Goal: Task Accomplishment & Management: Manage account settings

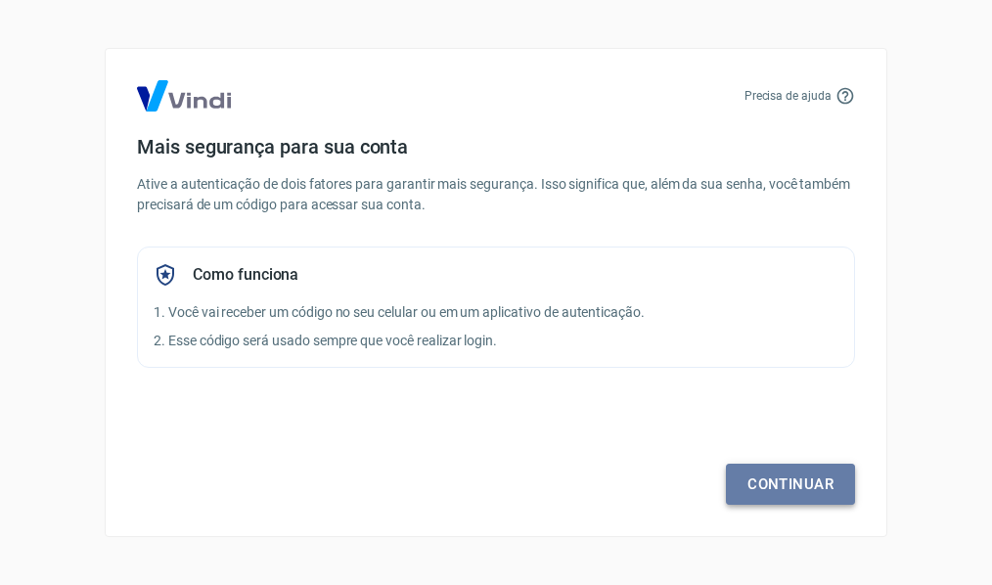
click at [787, 481] on link "Continuar" at bounding box center [790, 484] width 129 height 41
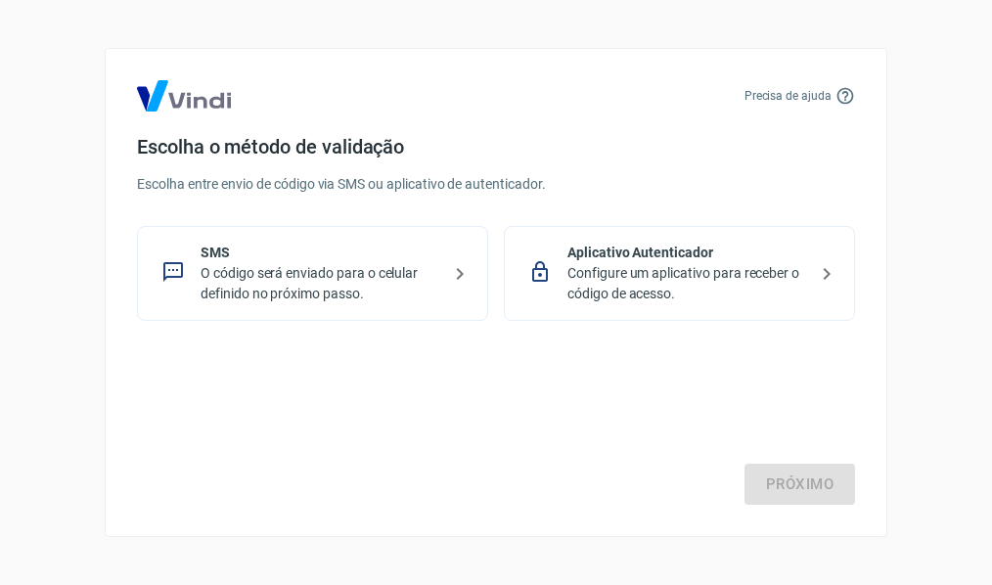
click at [455, 272] on icon at bounding box center [459, 273] width 23 height 23
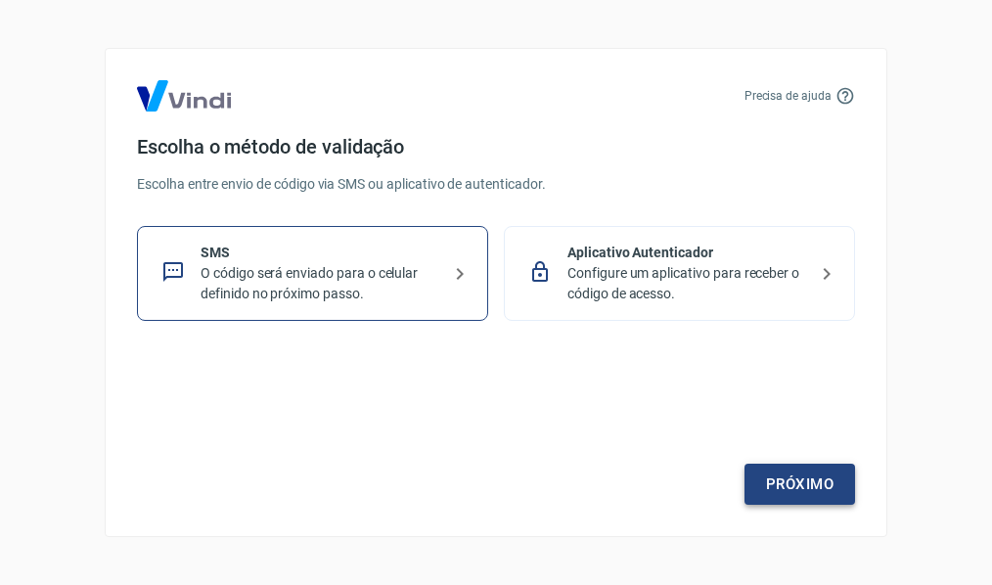
click at [771, 482] on link "Próximo" at bounding box center [800, 484] width 111 height 41
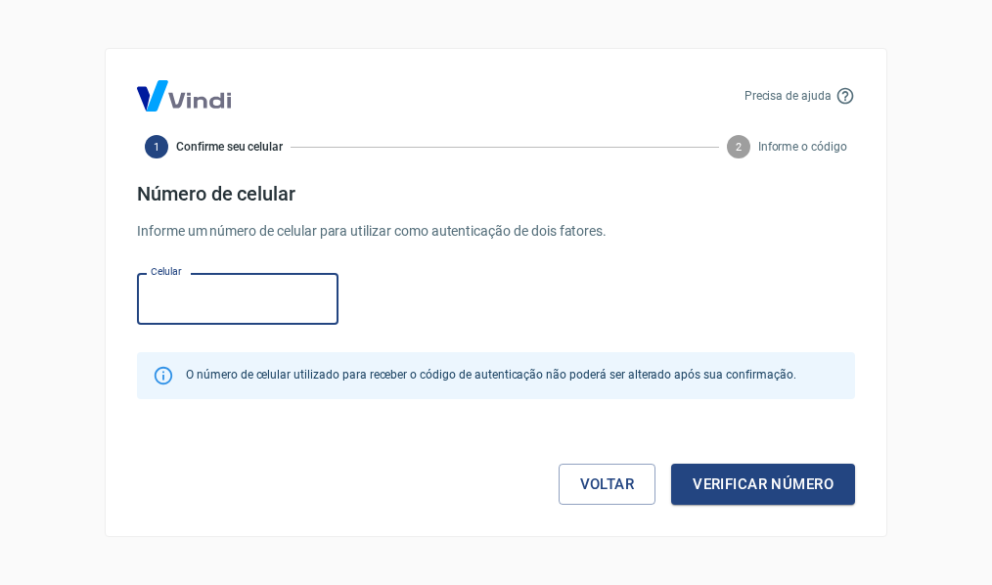
click at [199, 309] on input "Celular" at bounding box center [238, 299] width 202 height 52
type input "[PHONE_NUMBER]"
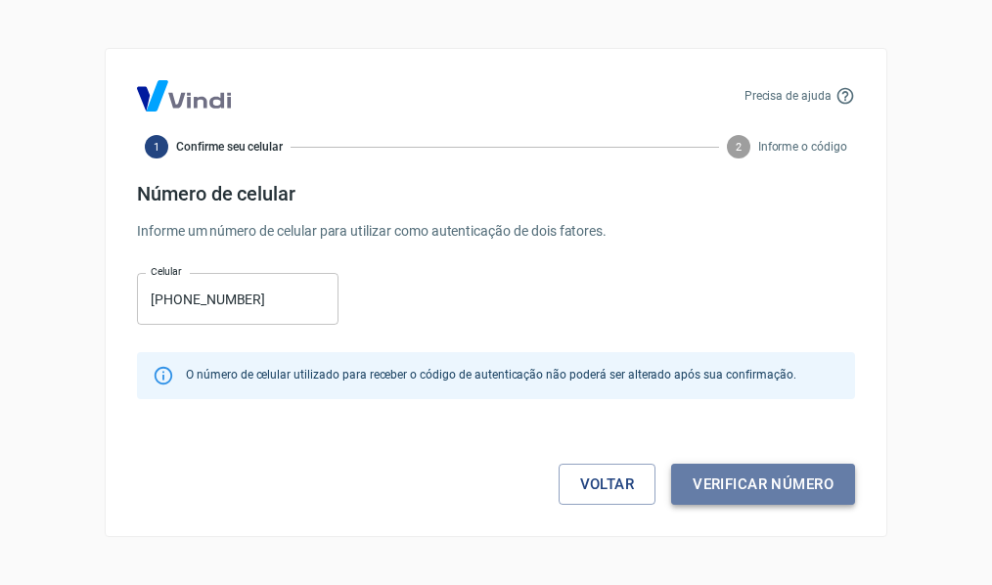
click at [765, 488] on button "Verificar número" at bounding box center [763, 484] width 184 height 41
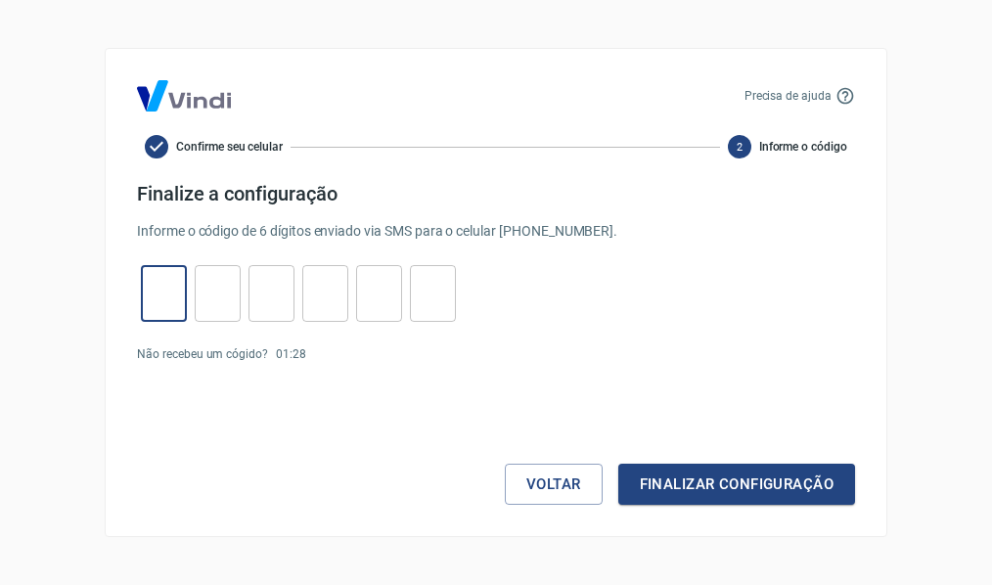
click at [164, 298] on input "tel" at bounding box center [164, 294] width 46 height 42
type input "0"
type input "1"
type input "2"
type input "1"
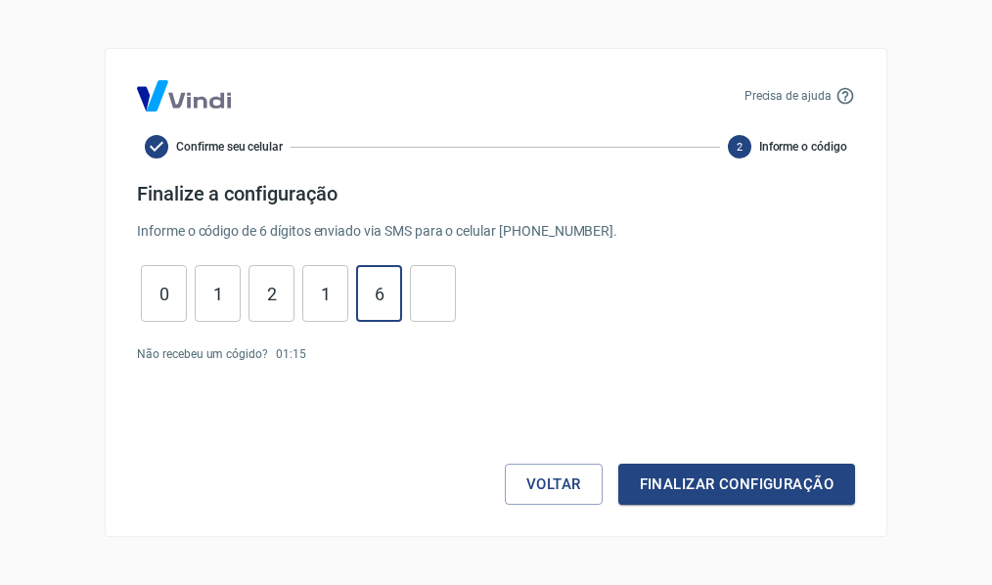
type input "6"
type input "3"
click at [619, 464] on button "Finalizar configuração" at bounding box center [737, 484] width 237 height 41
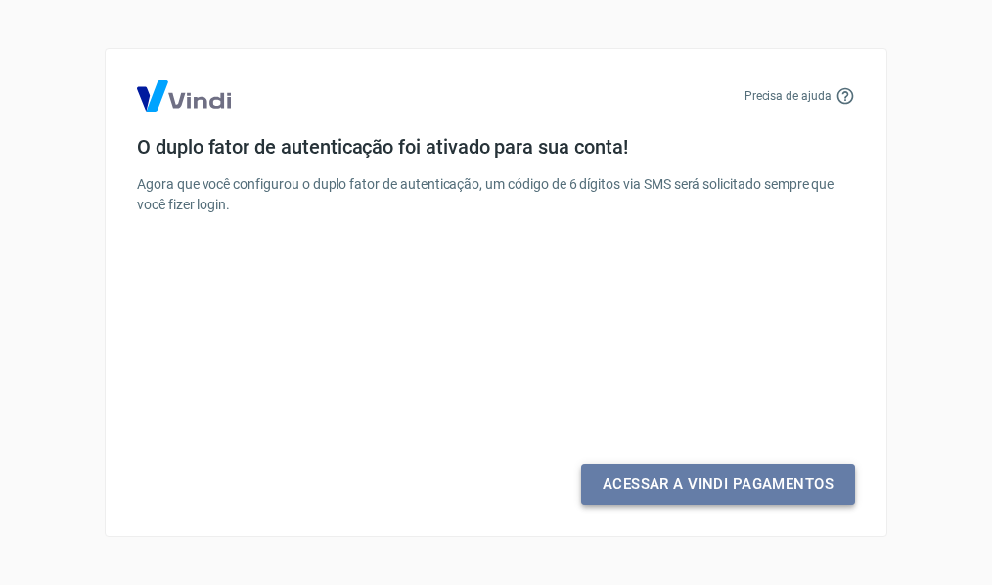
click at [745, 491] on link "Acessar a Vindi Pagamentos" at bounding box center [718, 484] width 274 height 41
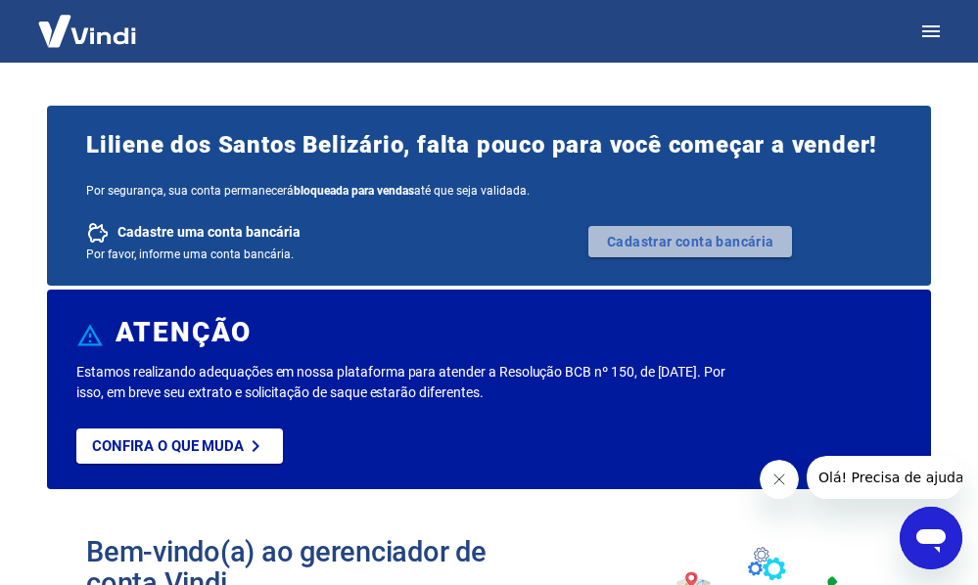
click at [735, 242] on link "Cadastrar conta bancária" at bounding box center [690, 241] width 204 height 31
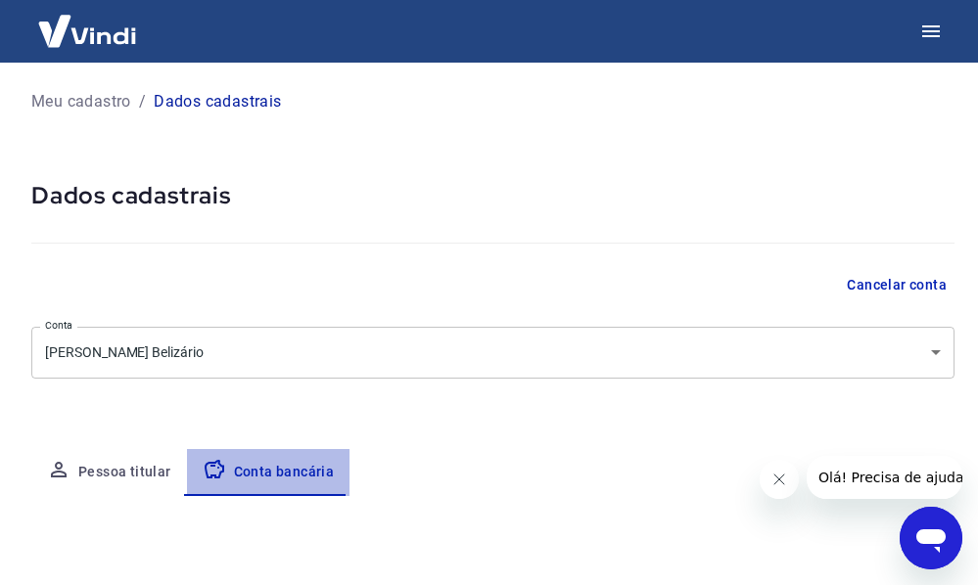
click at [277, 478] on button "Conta bancária" at bounding box center [268, 472] width 163 height 47
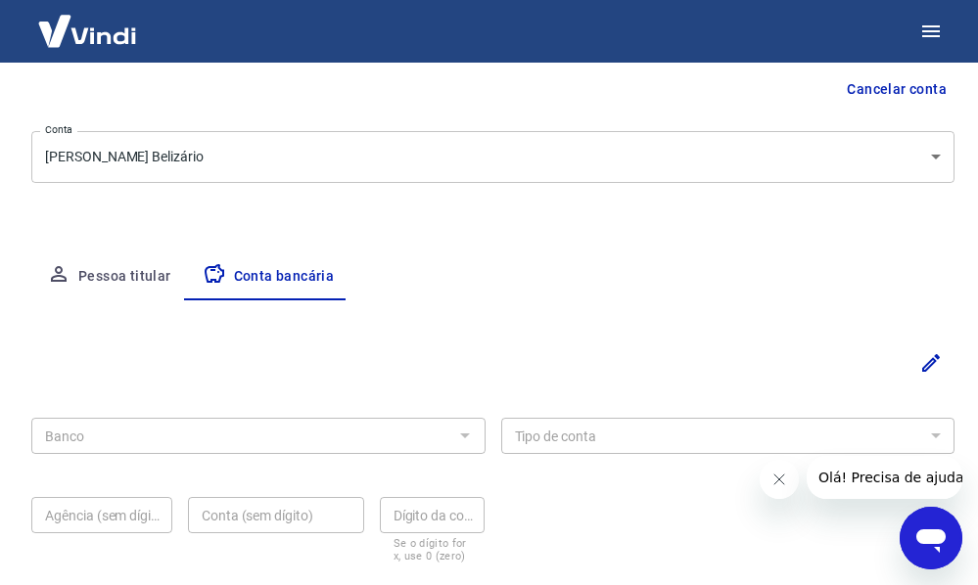
scroll to position [294, 0]
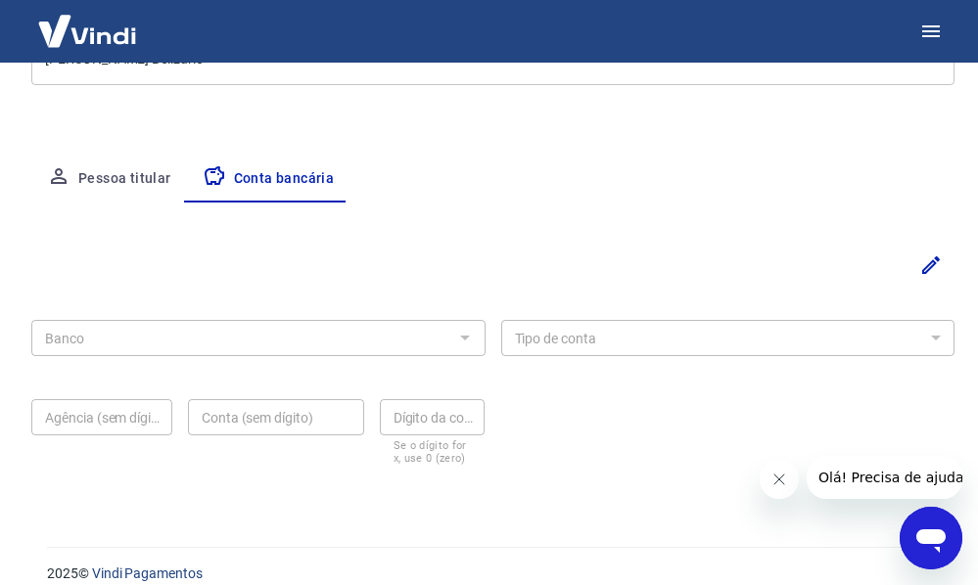
click at [465, 337] on div at bounding box center [463, 337] width 25 height 27
click at [465, 340] on div at bounding box center [463, 337] width 25 height 27
click at [465, 342] on div at bounding box center [463, 337] width 25 height 27
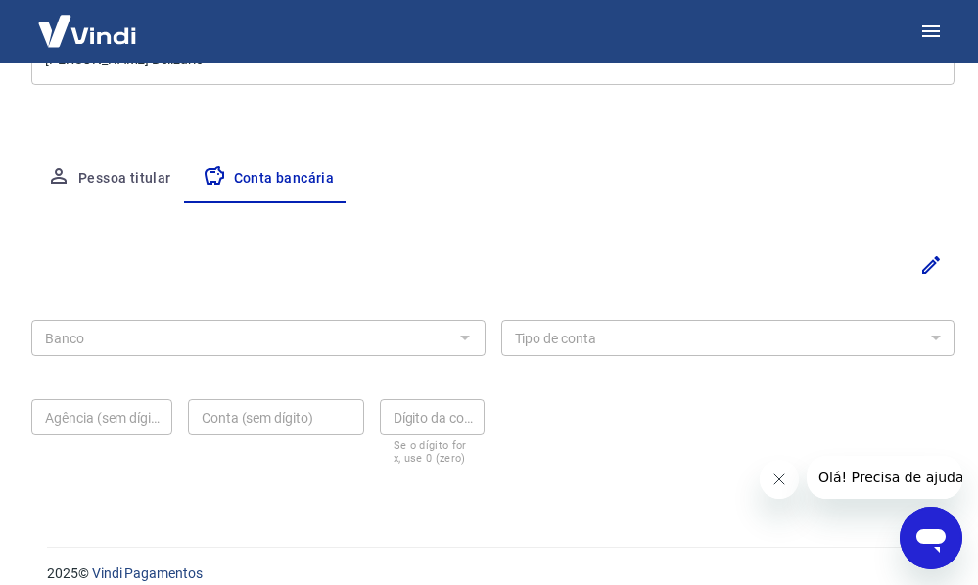
click at [465, 342] on div at bounding box center [463, 337] width 25 height 27
click at [99, 174] on button "Pessoa titular" at bounding box center [109, 179] width 156 height 47
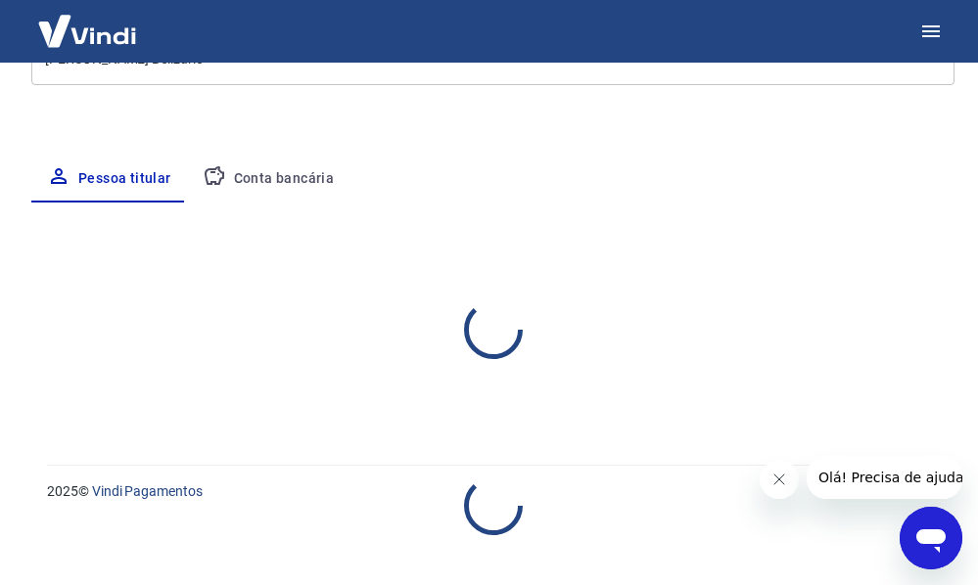
select select "RJ"
select select "business"
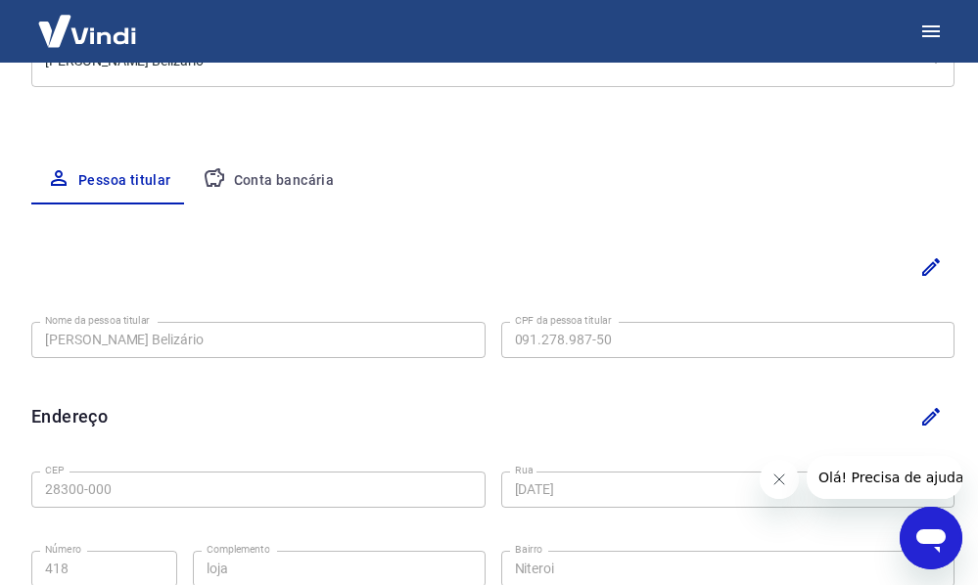
scroll to position [305, 0]
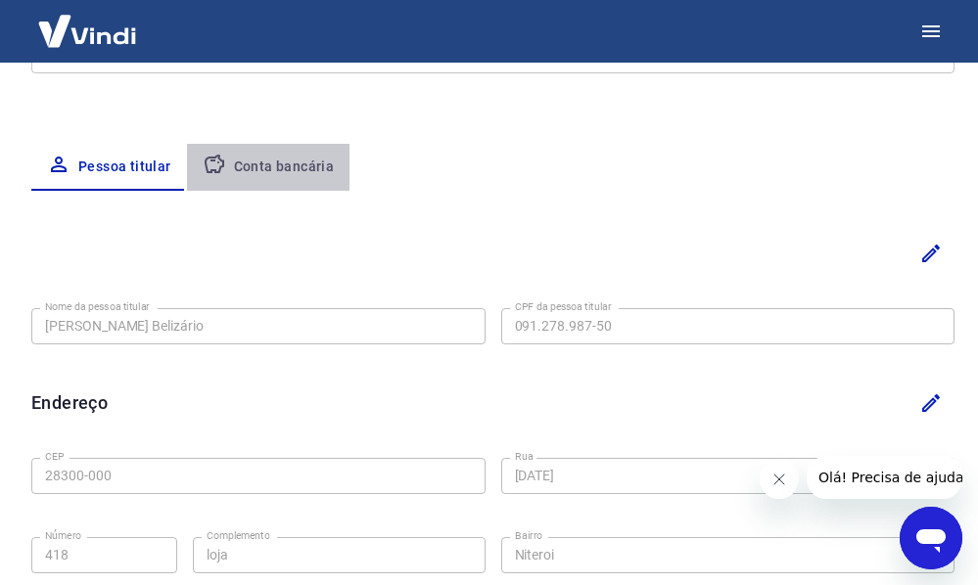
click at [281, 163] on button "Conta bancária" at bounding box center [268, 167] width 163 height 47
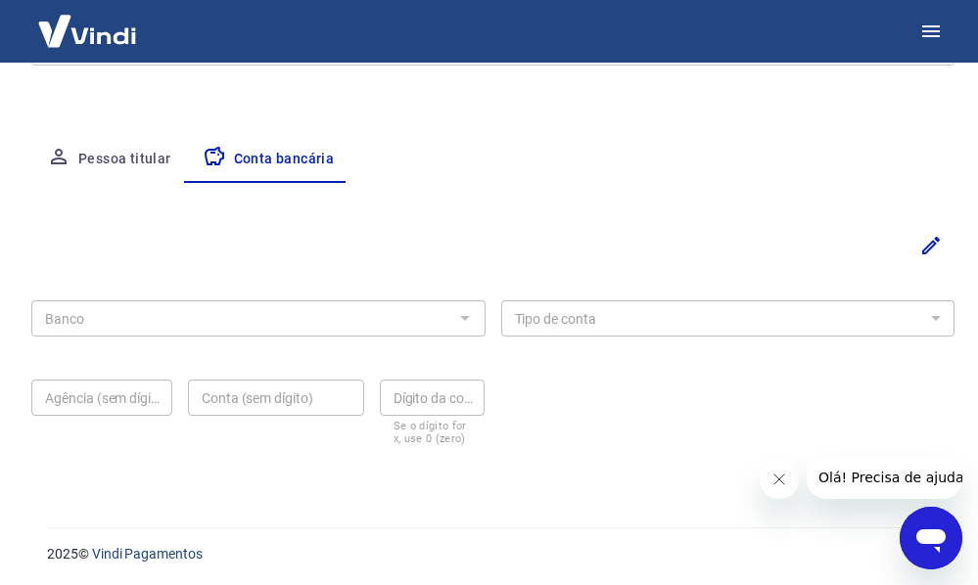
scroll to position [316, 0]
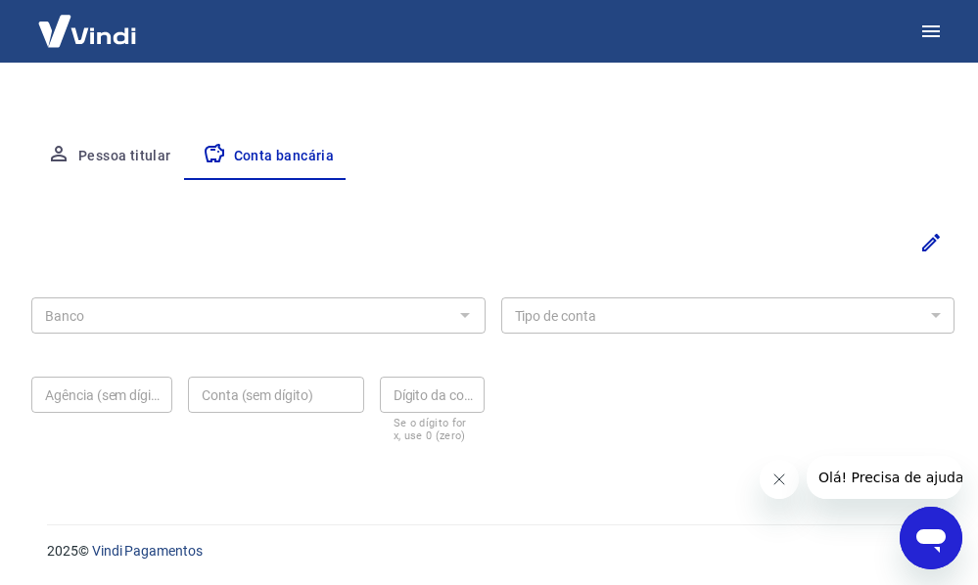
click at [458, 317] on div at bounding box center [463, 314] width 25 height 27
drag, startPoint x: 458, startPoint y: 317, endPoint x: 799, endPoint y: 209, distance: 357.2
click at [458, 316] on div at bounding box center [463, 314] width 25 height 27
click at [931, 242] on icon "Editar" at bounding box center [930, 242] width 23 height 23
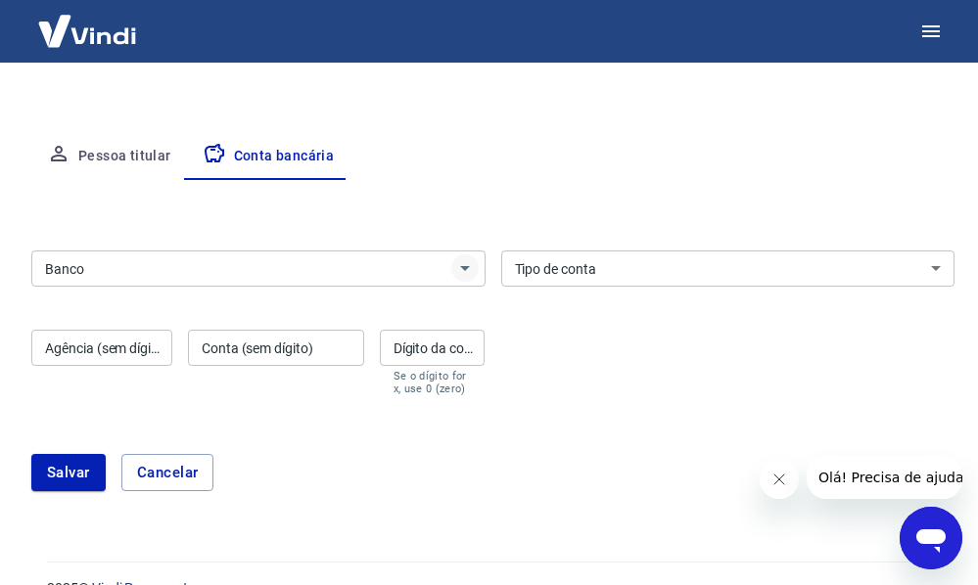
click at [470, 273] on icon "Abrir" at bounding box center [464, 267] width 23 height 23
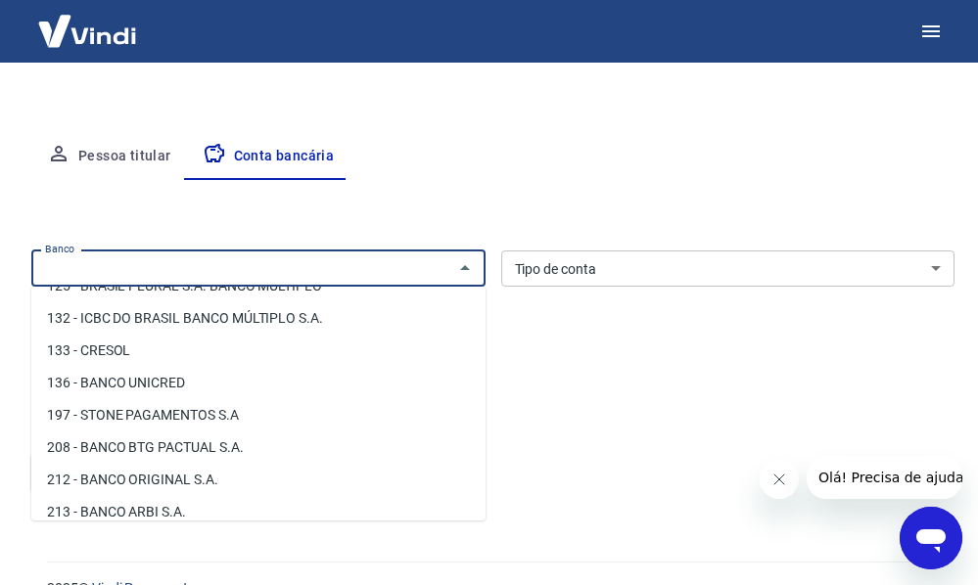
scroll to position [1161, 0]
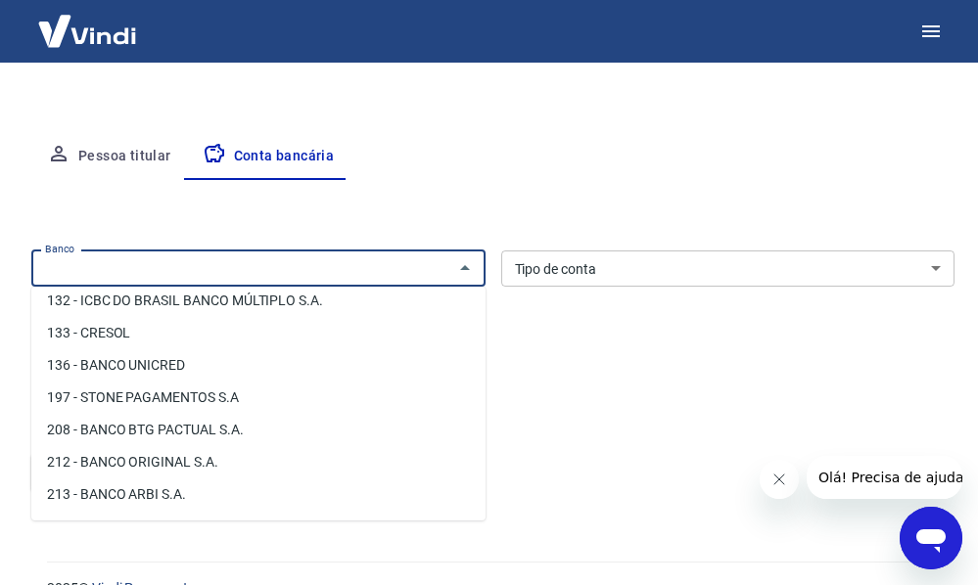
click at [245, 398] on li "197 - STONE PAGAMENTOS S.A" at bounding box center [258, 398] width 454 height 32
type input "197 - STONE PAGAMENTOS S.A"
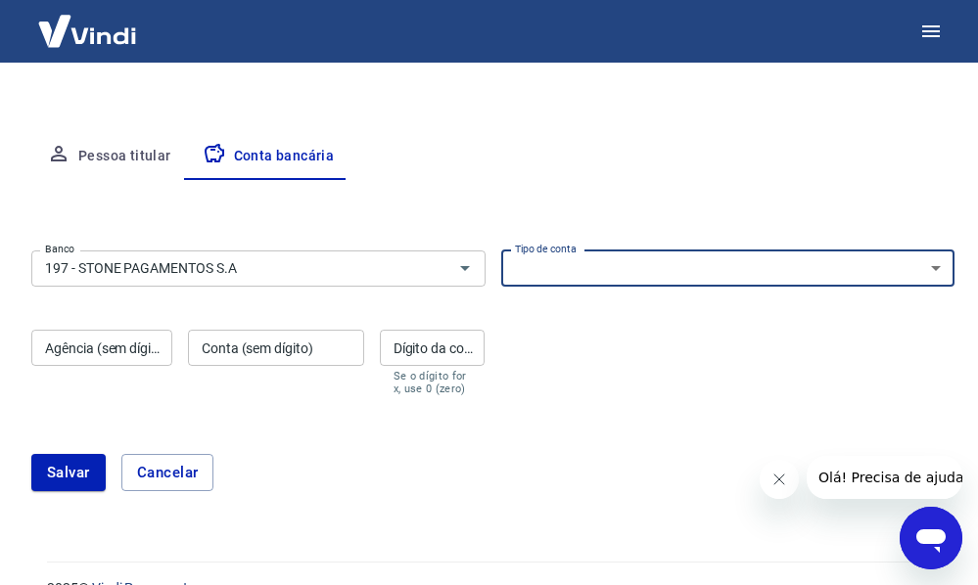
click at [941, 270] on select "Conta Corrente Conta Poupança" at bounding box center [728, 269] width 454 height 36
select select "3"
click at [501, 251] on select "Conta Corrente Conta Poupança" at bounding box center [728, 269] width 454 height 36
click at [147, 348] on input "Agência (sem dígito)" at bounding box center [101, 348] width 141 height 36
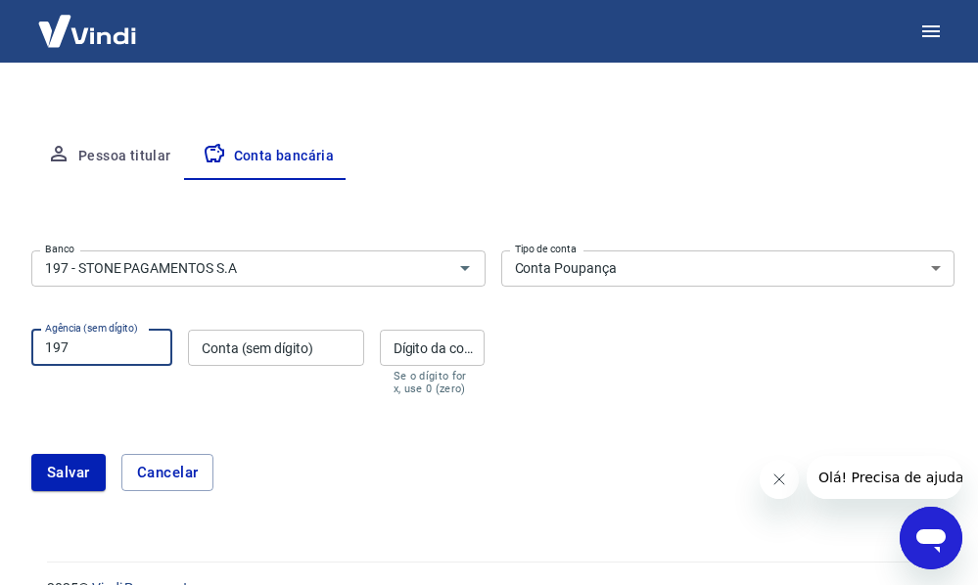
type input "197"
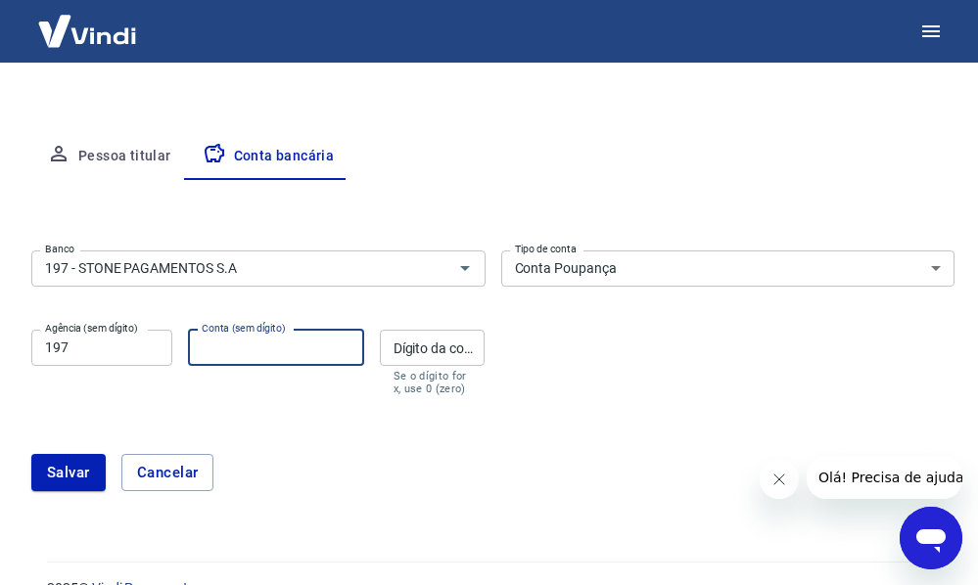
click at [305, 338] on input "Conta (sem dígito)" at bounding box center [276, 348] width 176 height 36
click at [442, 356] on input "Dígito da conta" at bounding box center [433, 348] width 106 height 36
click at [272, 350] on input "3771891-3" at bounding box center [276, 348] width 176 height 36
type input "3771891"
click at [422, 347] on input "Dígito da conta" at bounding box center [433, 348] width 106 height 36
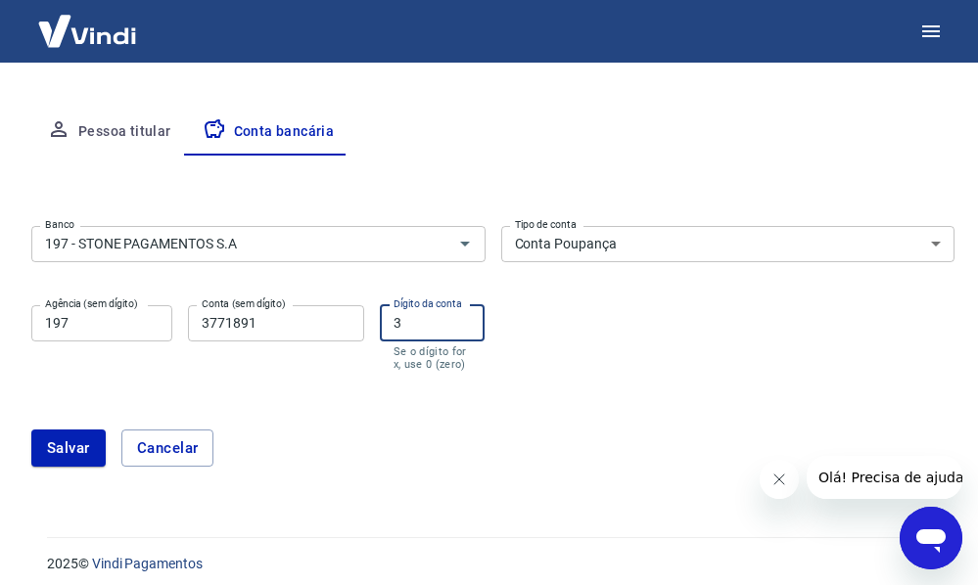
scroll to position [353, 0]
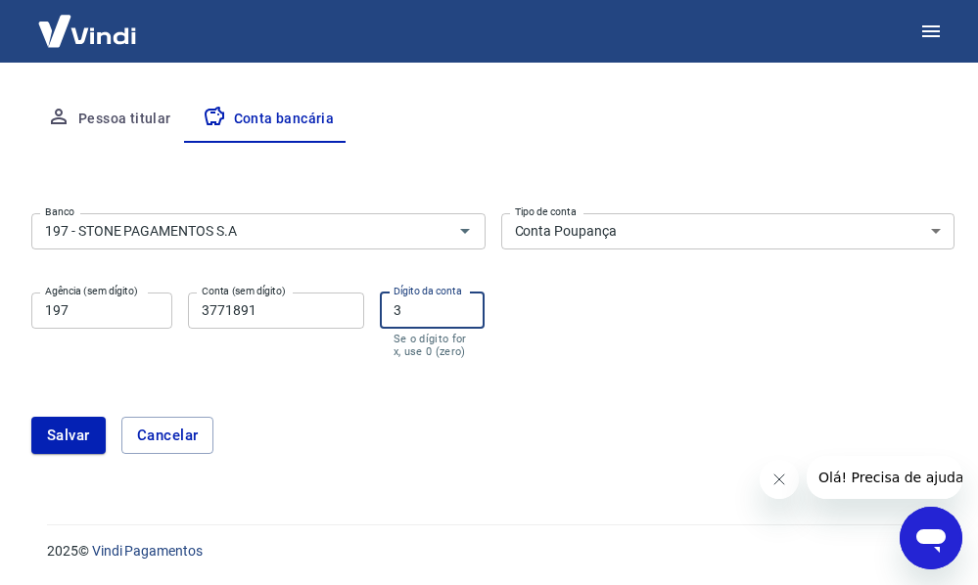
type input "3"
